Goal: Information Seeking & Learning: Find specific page/section

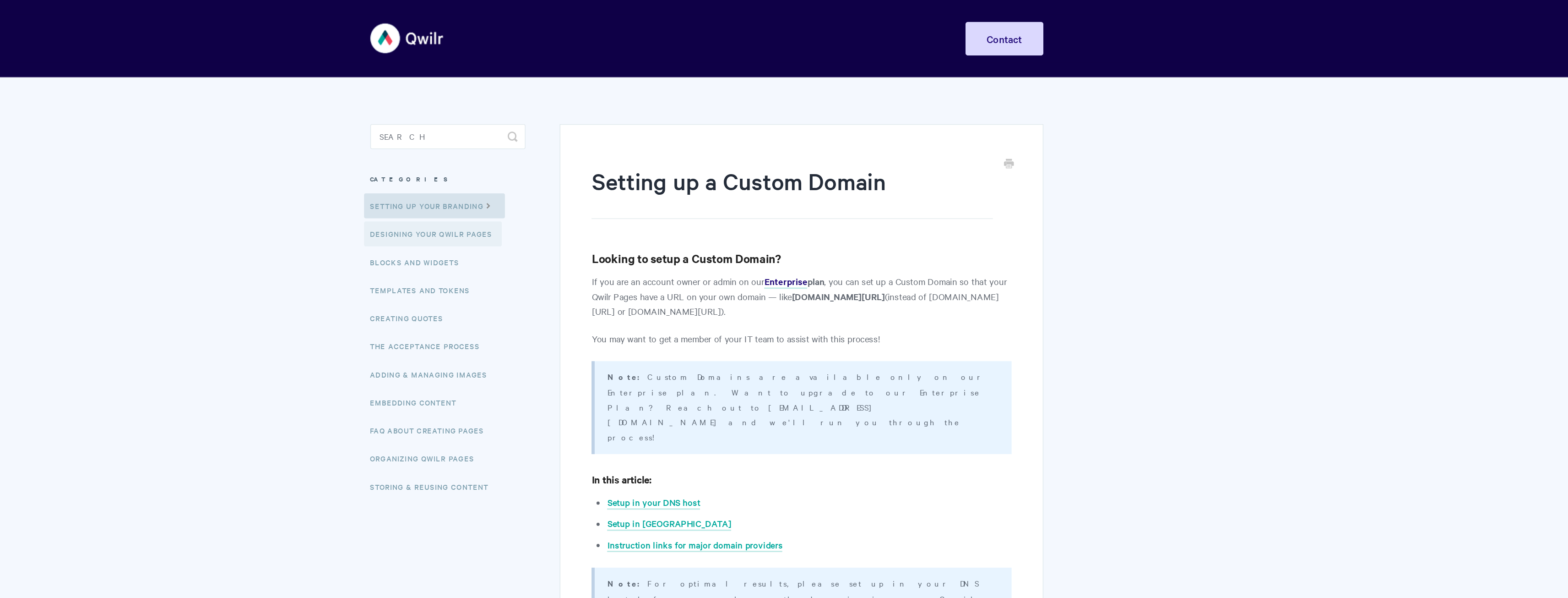
click at [560, 178] on link "Designing Your Qwilr Pages" at bounding box center [582, 172] width 101 height 18
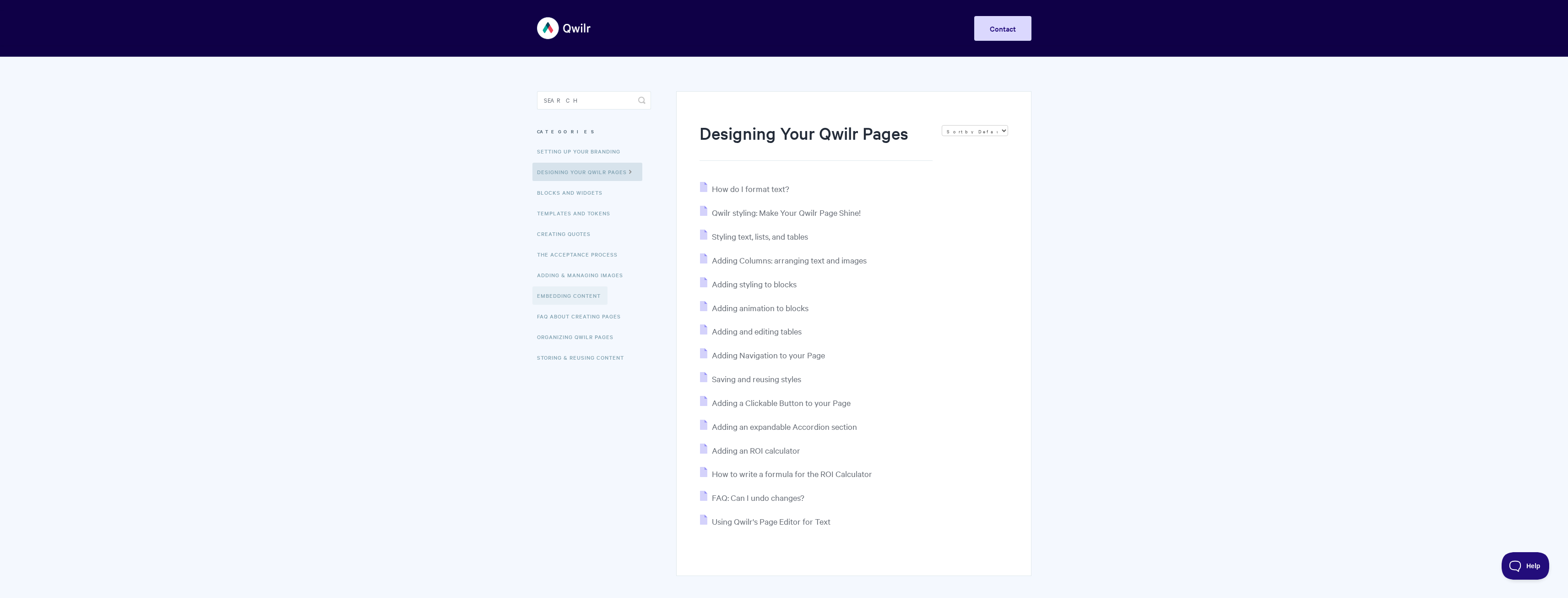
click at [562, 300] on link "Embedding Content" at bounding box center [570, 296] width 75 height 18
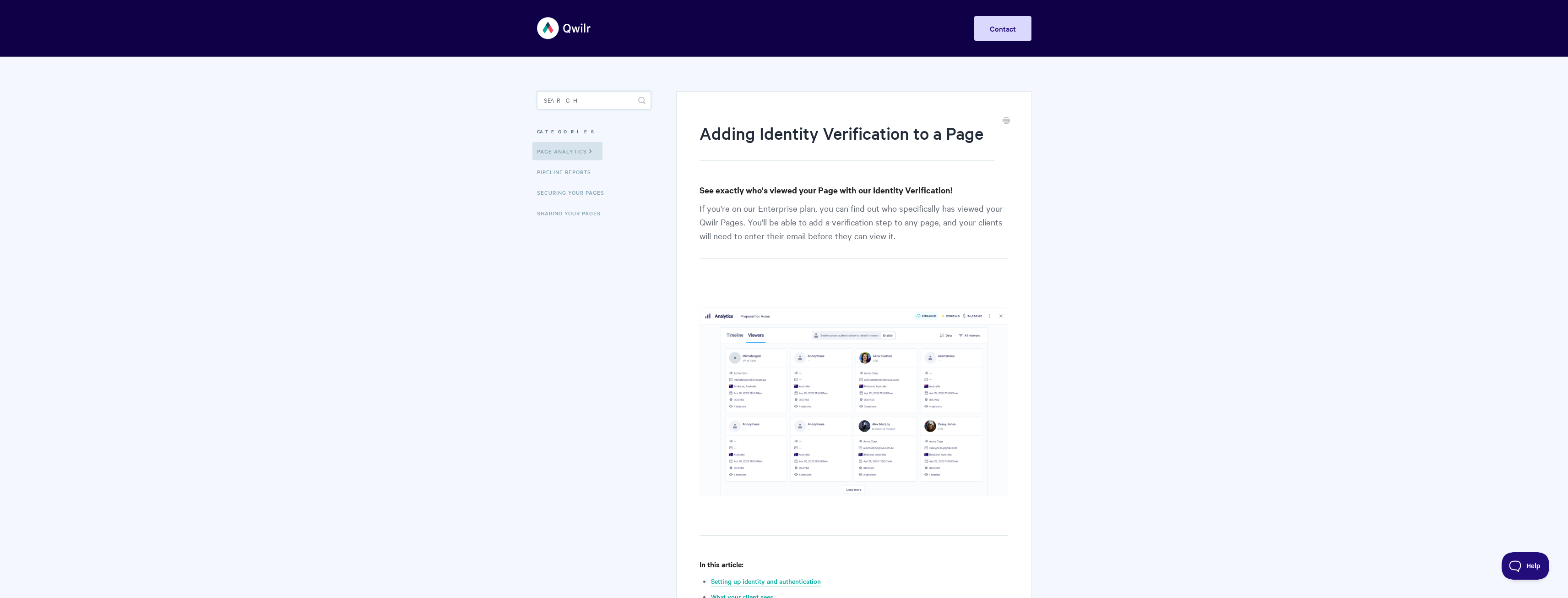
click at [590, 99] on input "Search" at bounding box center [594, 100] width 114 height 18
type input "email"
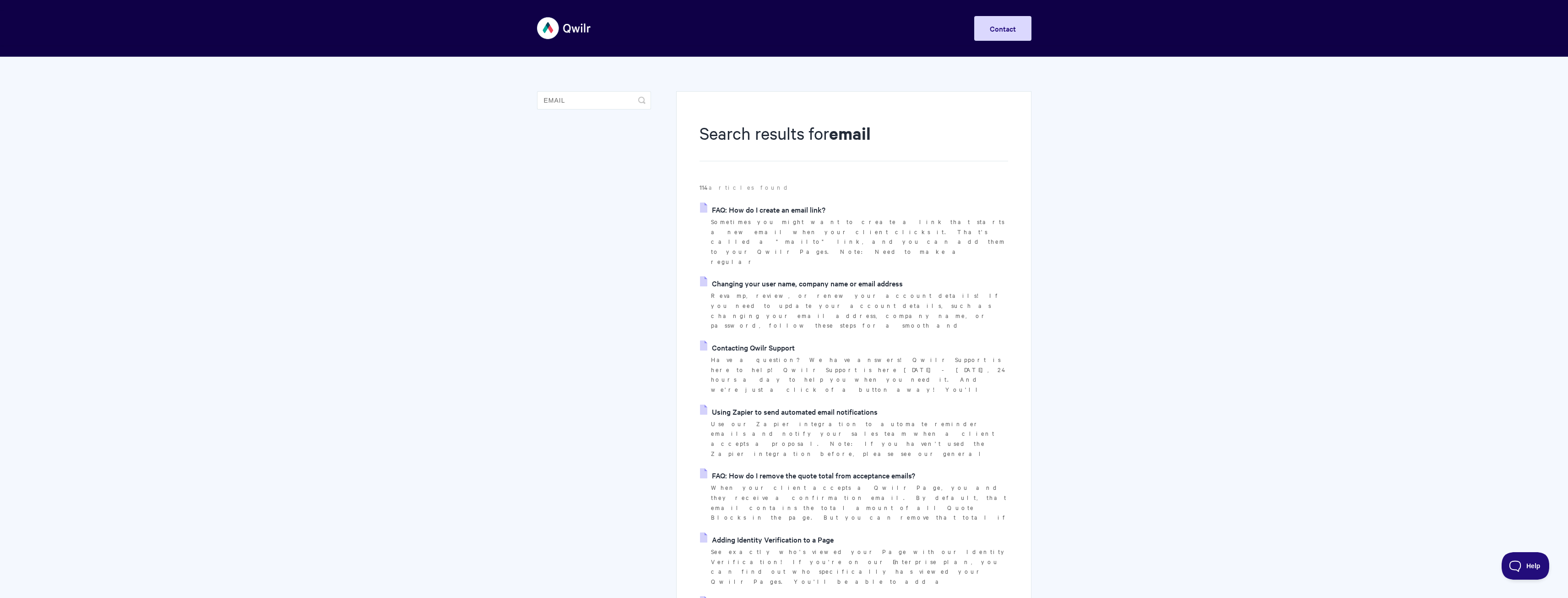
click at [892, 276] on link "Changing your user name, company name or email address" at bounding box center [801, 283] width 203 height 14
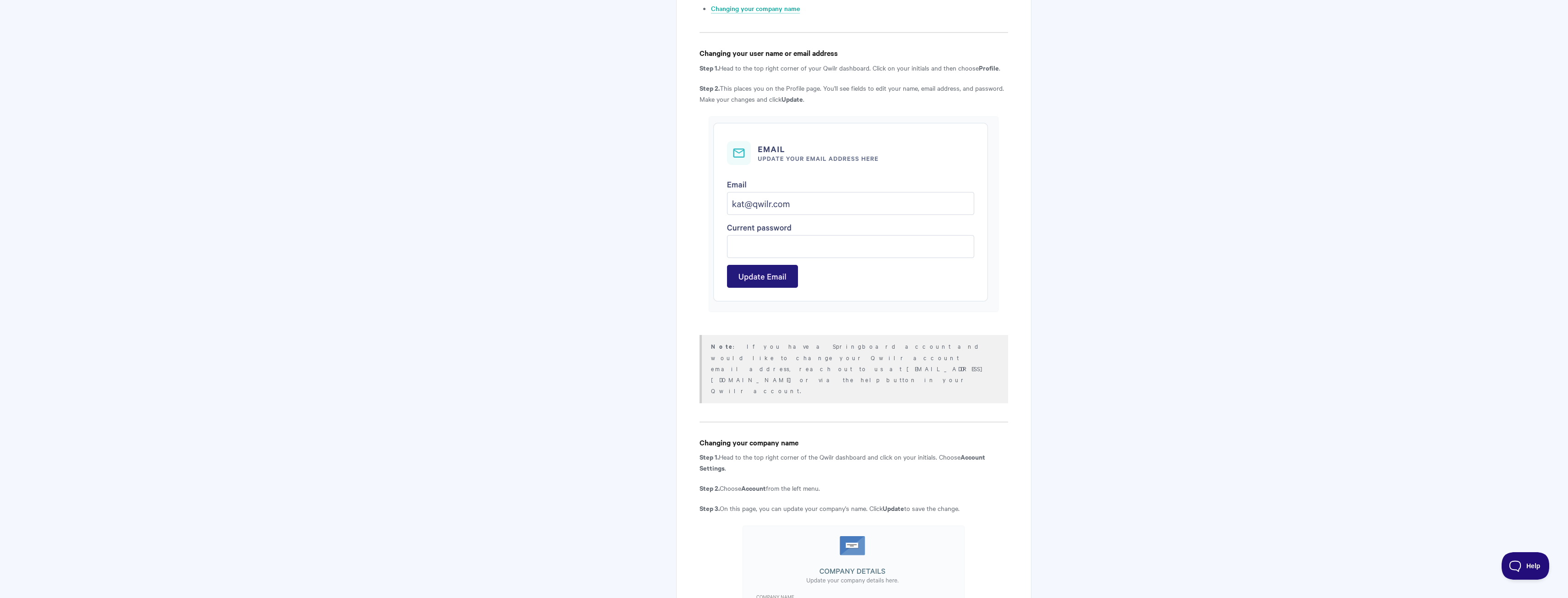
scroll to position [461, 0]
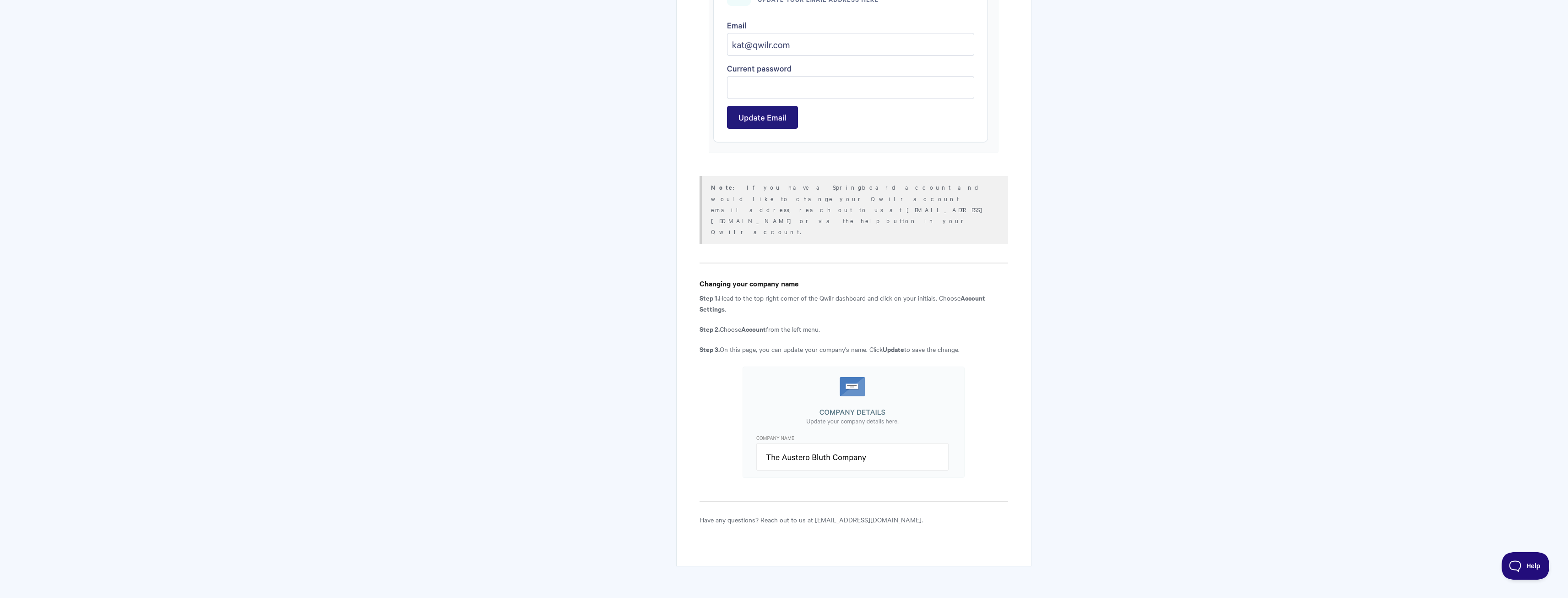
click at [1186, 323] on body "Toggle Navigation Home Getting Started Creating & Editing Pages Sharing & Analy…" at bounding box center [784, 85] width 1568 height 1092
